Goal: Task Accomplishment & Management: Manage account settings

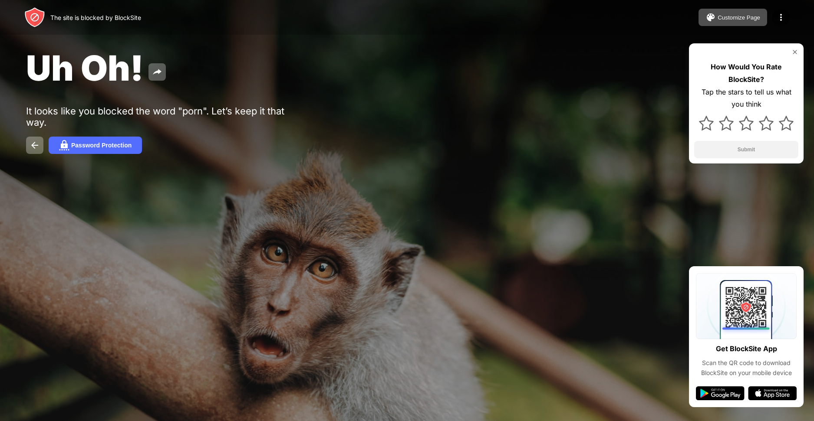
drag, startPoint x: 438, startPoint y: 171, endPoint x: 433, endPoint y: 173, distance: 5.8
